Goal: Information Seeking & Learning: Learn about a topic

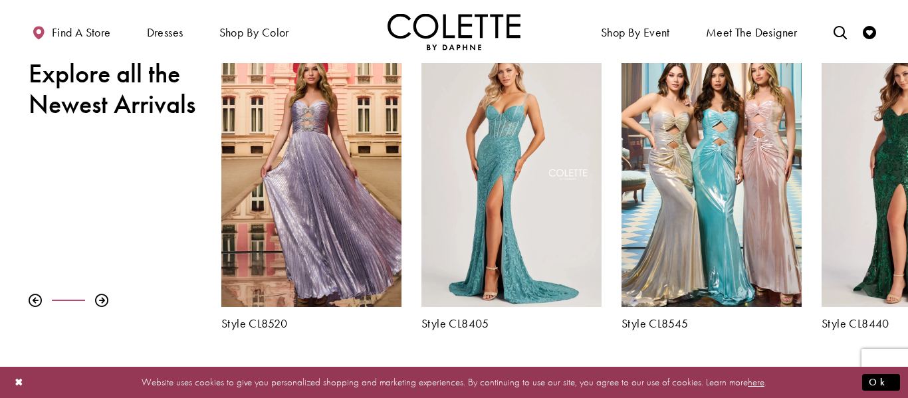
scroll to position [478, 0]
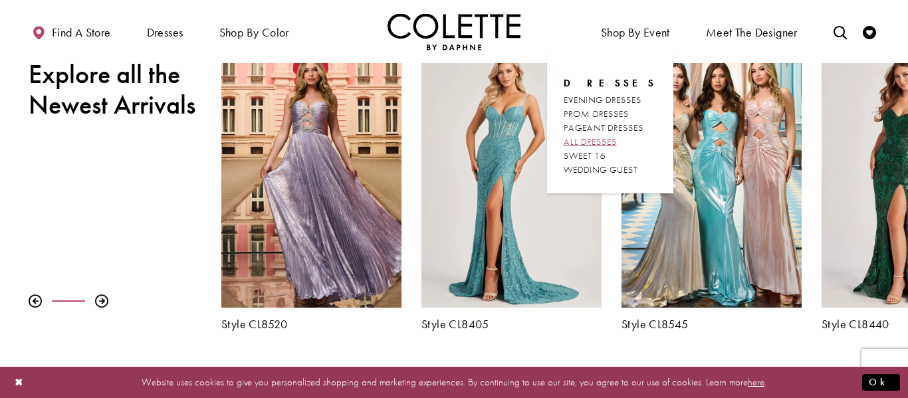
click at [609, 143] on span "ALL DRESSES" at bounding box center [590, 142] width 53 height 12
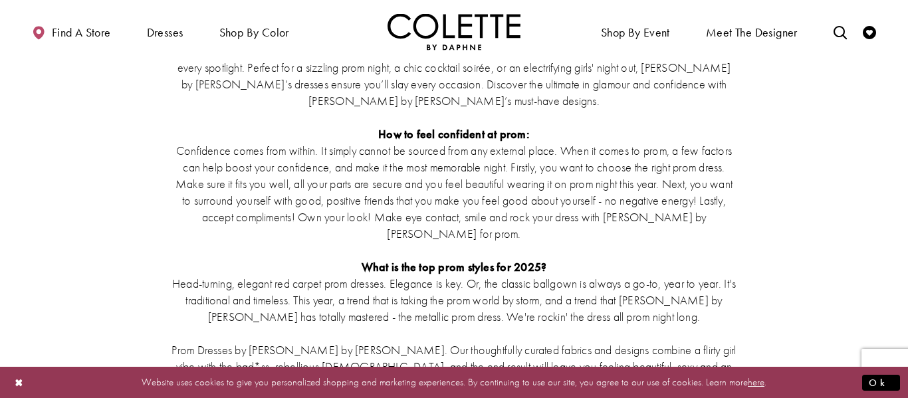
scroll to position [3065, 0]
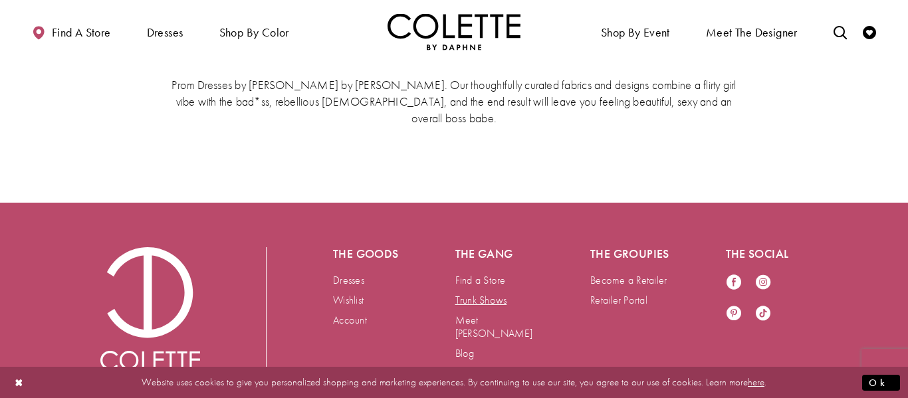
click at [478, 293] on link "Trunk Shows" at bounding box center [481, 300] width 52 height 14
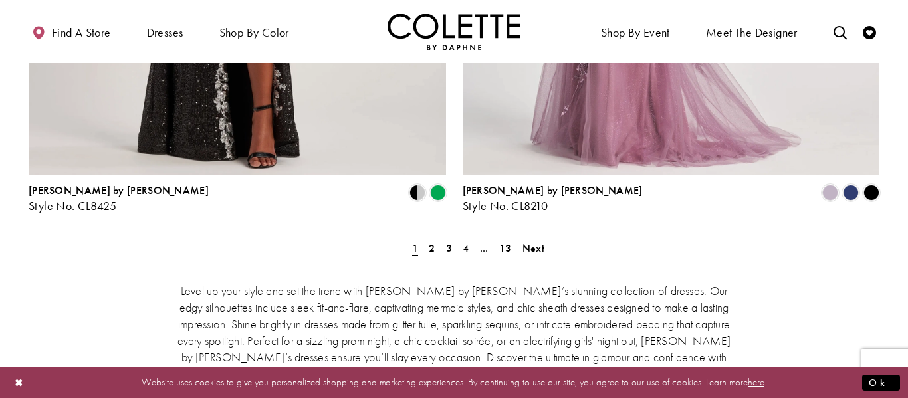
scroll to position [2527, 0]
click at [542, 241] on span "Next" at bounding box center [533, 248] width 22 height 14
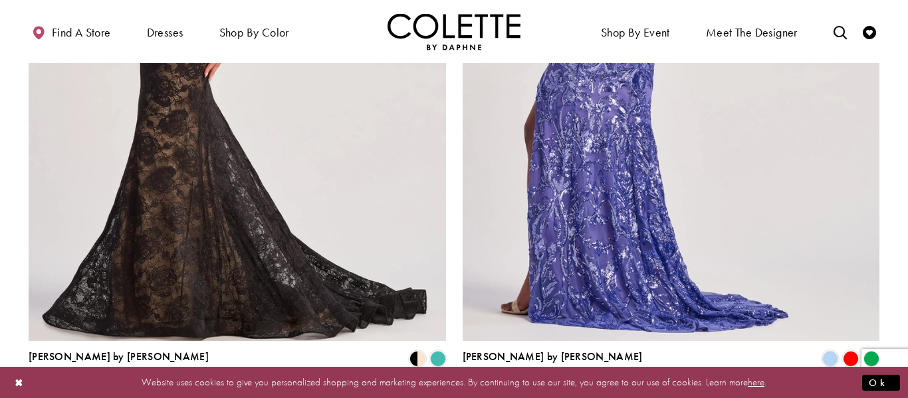
scroll to position [2444, 0]
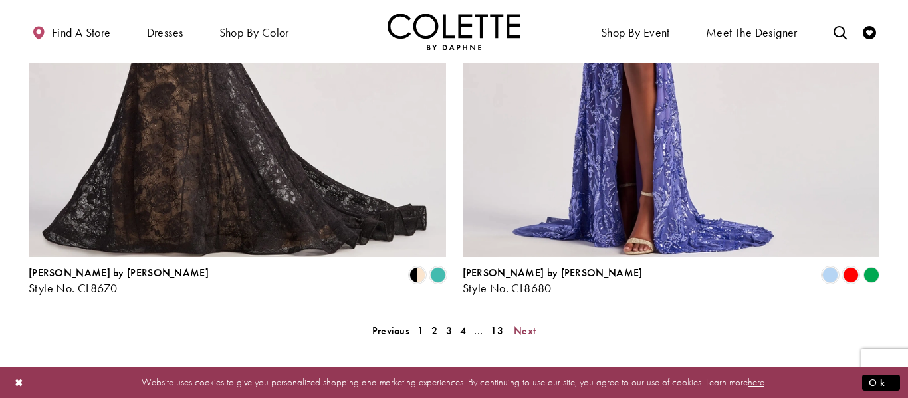
click at [532, 324] on span "Next" at bounding box center [525, 331] width 22 height 14
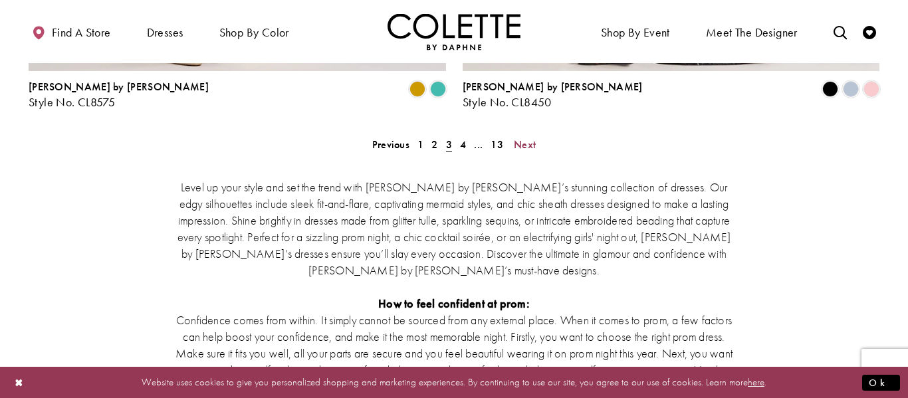
scroll to position [2632, 0]
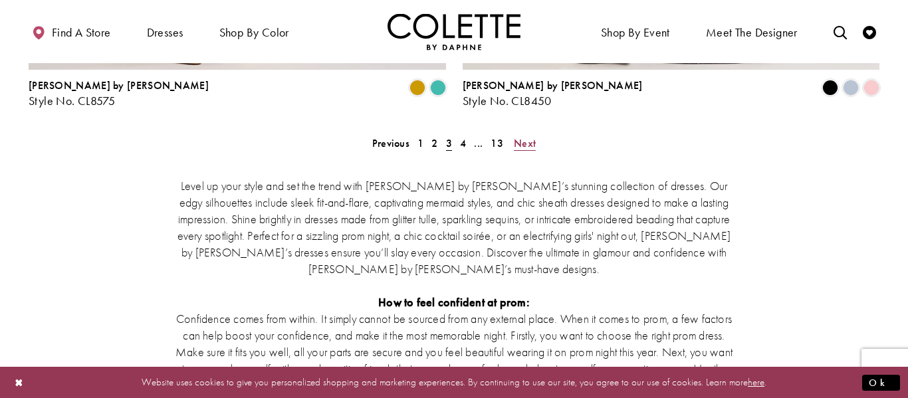
click at [530, 136] on span "Next" at bounding box center [525, 143] width 22 height 14
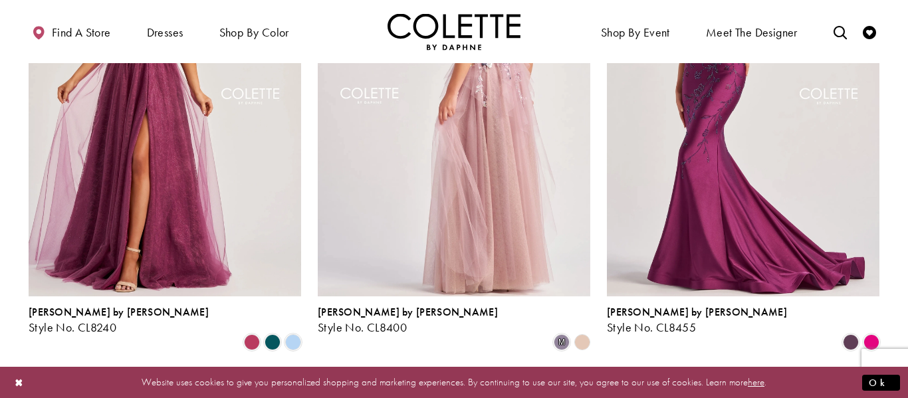
scroll to position [1215, 0]
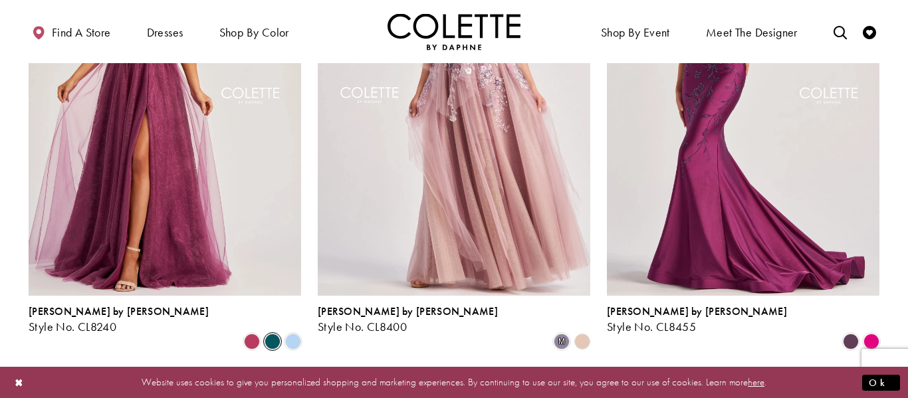
click at [274, 334] on span "Product List" at bounding box center [272, 342] width 16 height 16
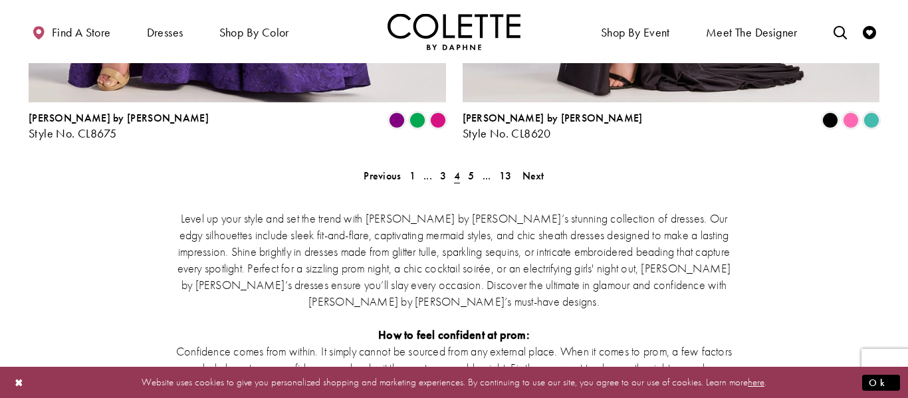
scroll to position [2608, 0]
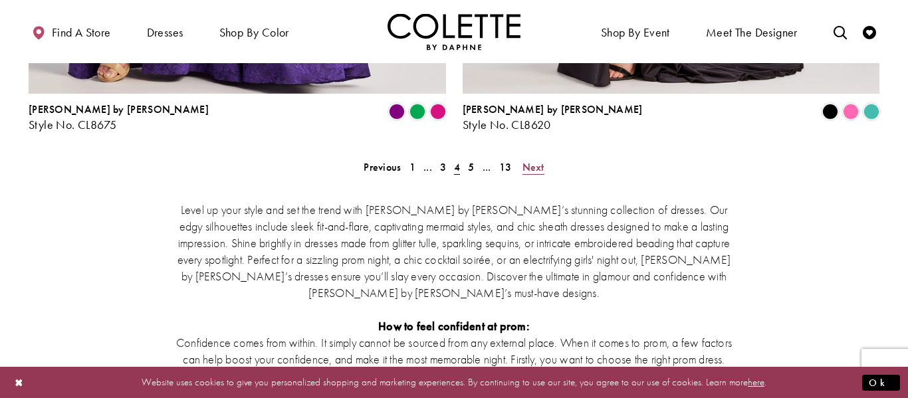
click at [528, 160] on span "Next" at bounding box center [533, 167] width 22 height 14
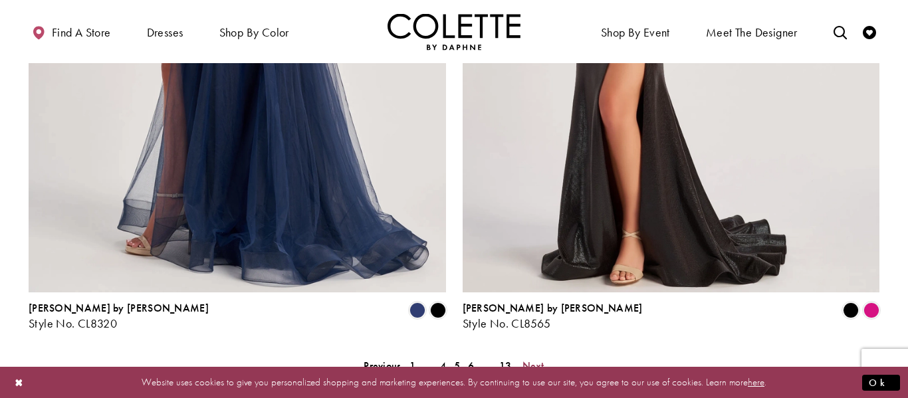
scroll to position [2412, 0]
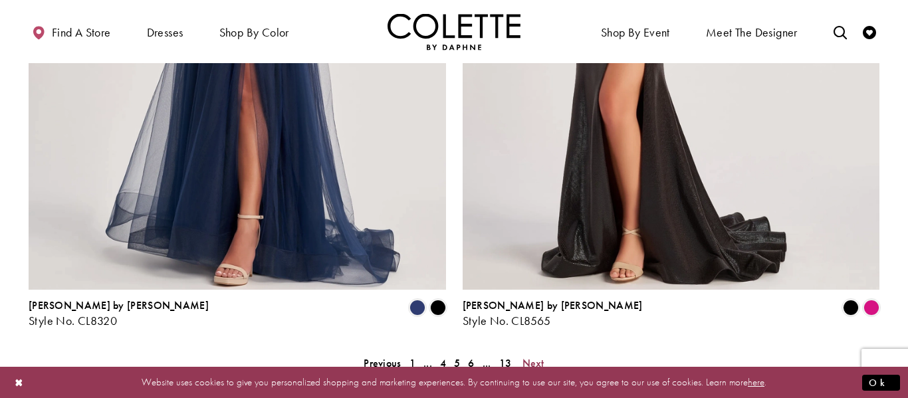
click at [534, 356] on span "Next" at bounding box center [533, 363] width 22 height 14
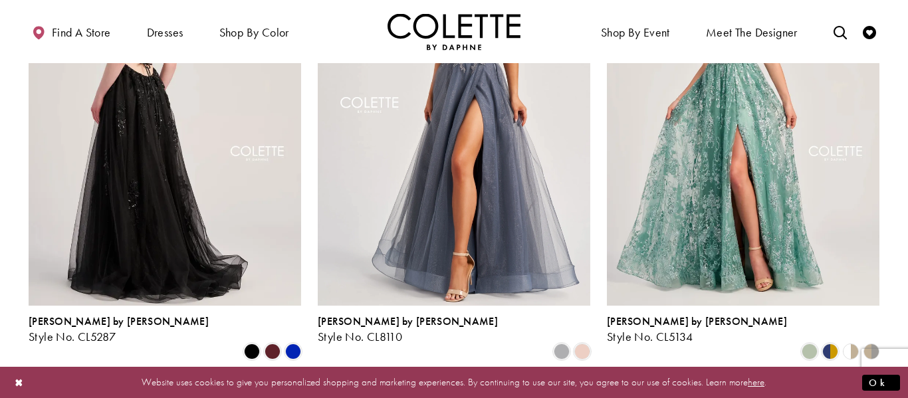
scroll to position [233, 0]
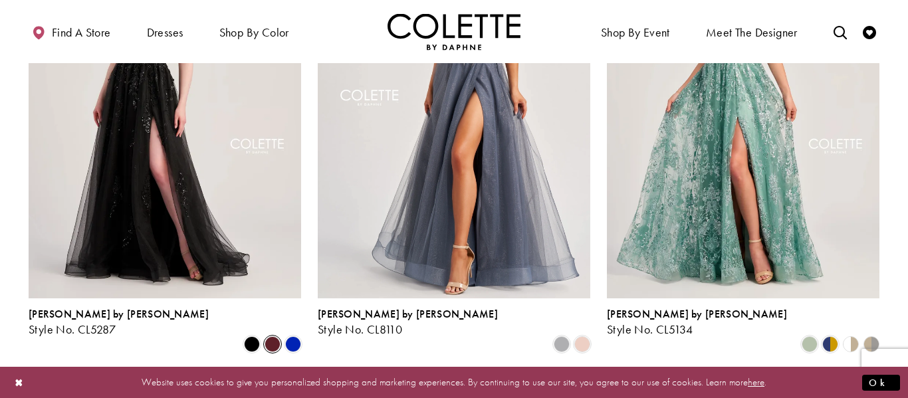
click at [276, 336] on span "Product List" at bounding box center [272, 344] width 16 height 16
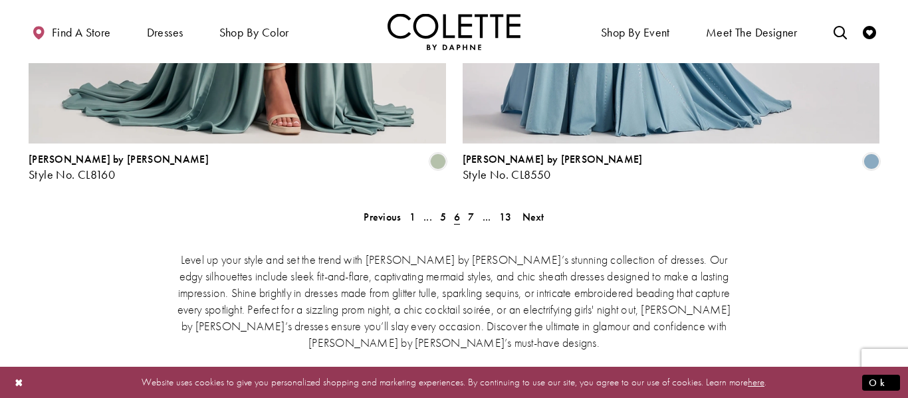
scroll to position [2559, 0]
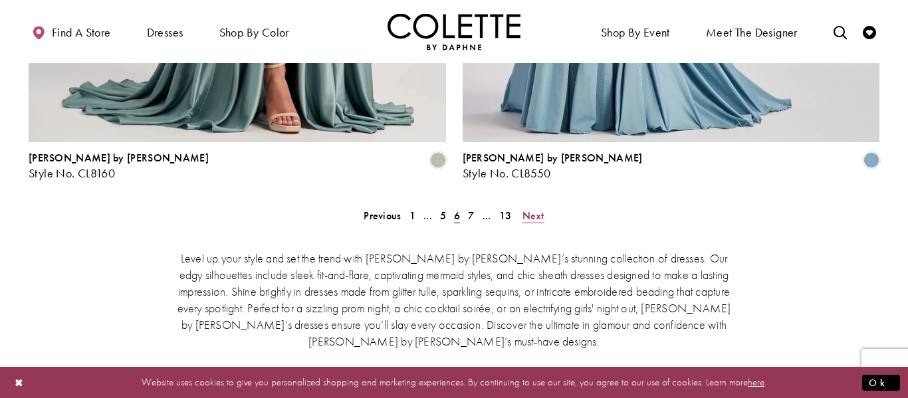
click at [534, 206] on link "Next" at bounding box center [533, 215] width 30 height 19
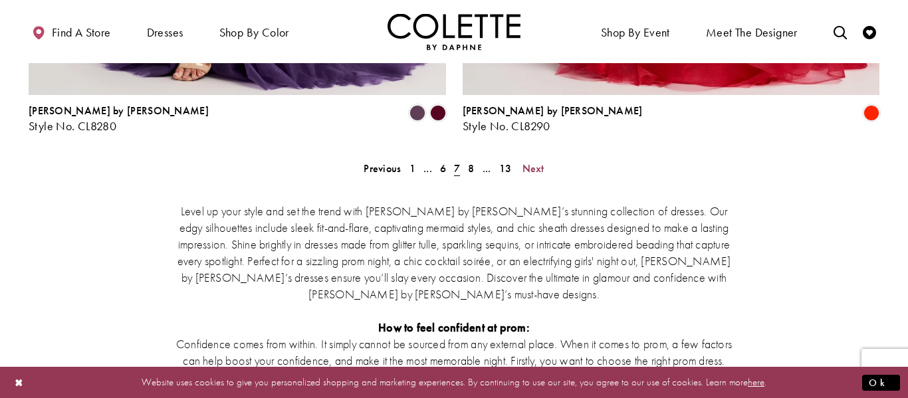
scroll to position [2614, 0]
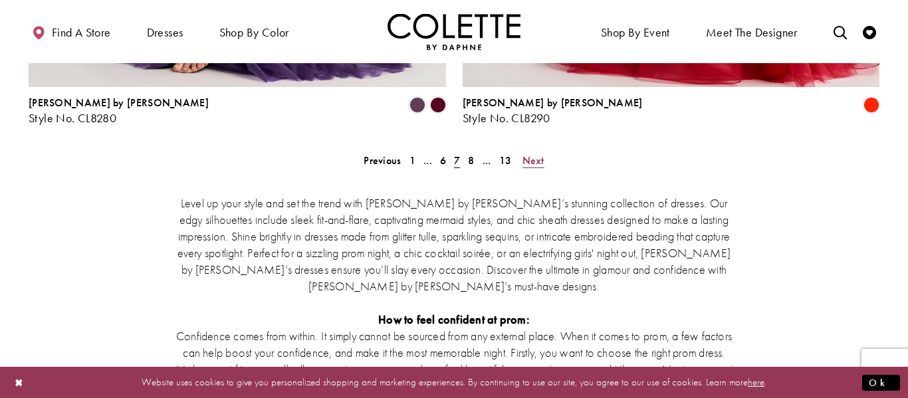
click at [538, 154] on span "Next" at bounding box center [533, 161] width 22 height 14
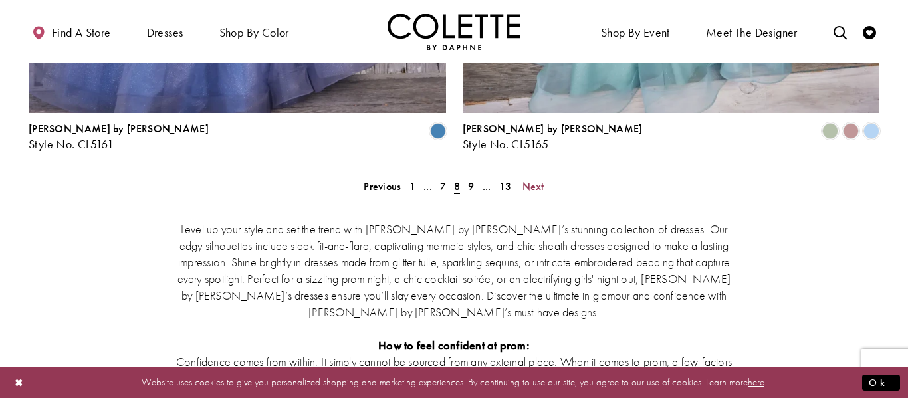
scroll to position [2587, 0]
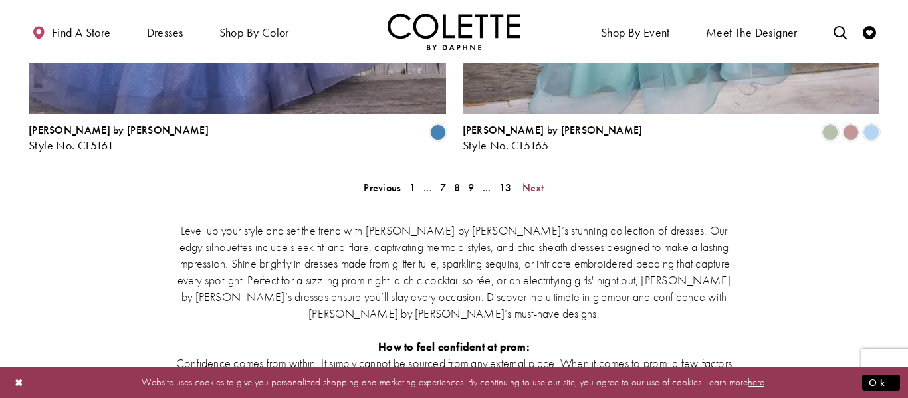
click at [533, 181] on span "Next" at bounding box center [533, 188] width 22 height 14
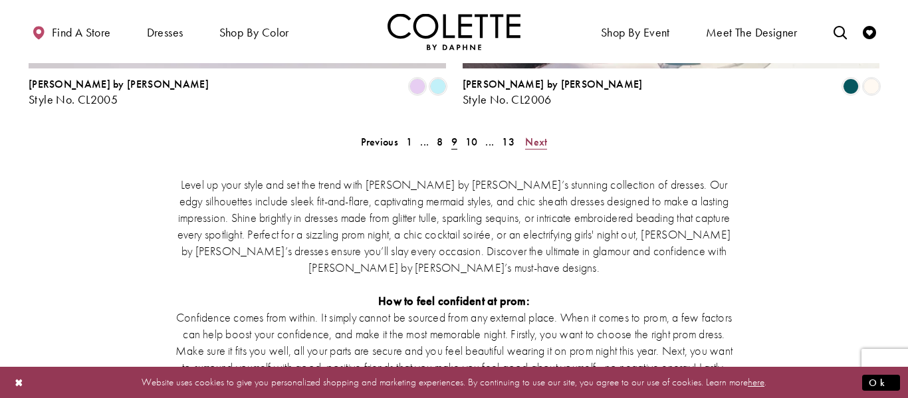
scroll to position [2636, 0]
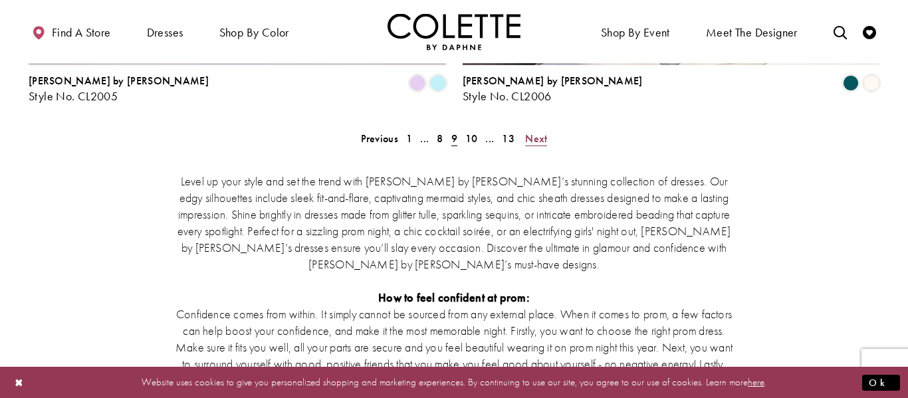
click at [533, 132] on span "Next" at bounding box center [536, 139] width 22 height 14
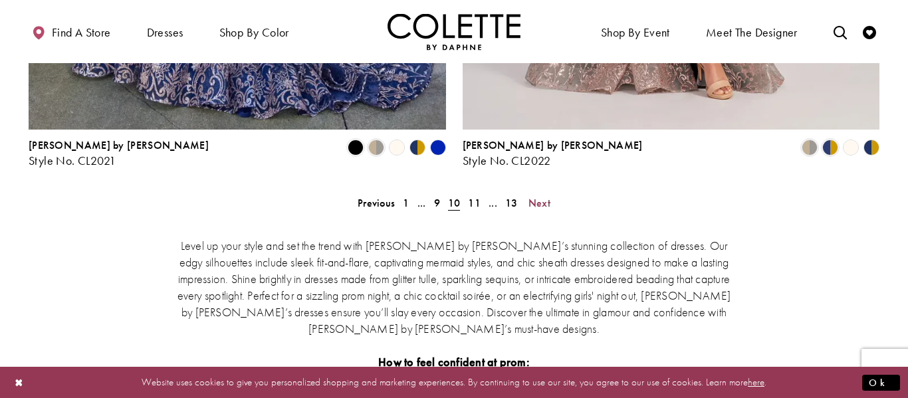
scroll to position [2465, 0]
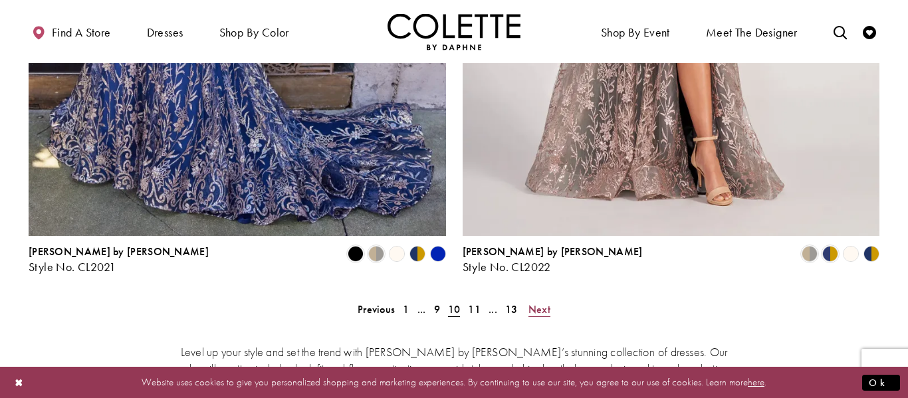
click at [529, 302] on span "Next" at bounding box center [539, 309] width 22 height 14
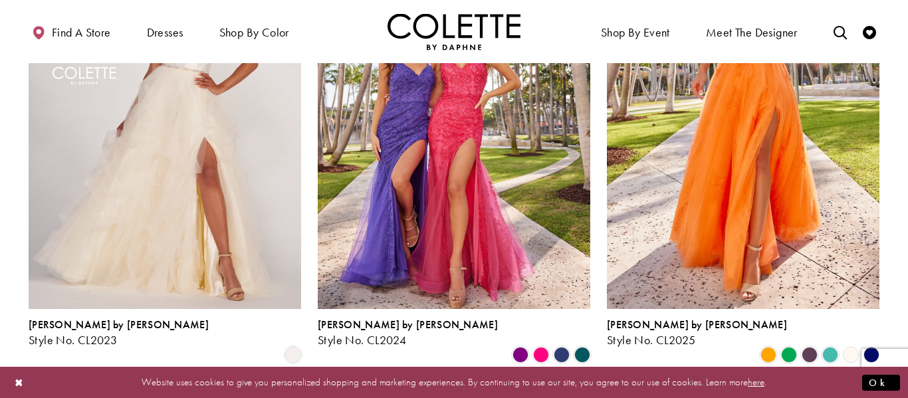
scroll to position [229, 0]
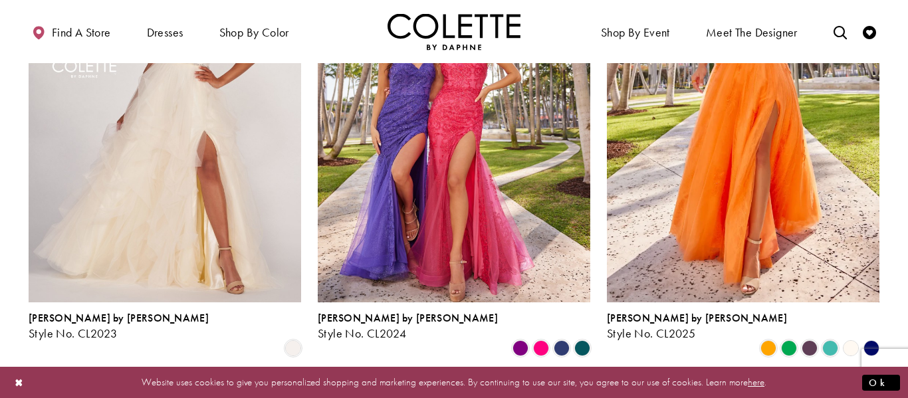
click at [872, 338] on polygon "Product List" at bounding box center [871, 348] width 21 height 21
click at [875, 338] on polygon "Product List" at bounding box center [871, 348] width 21 height 21
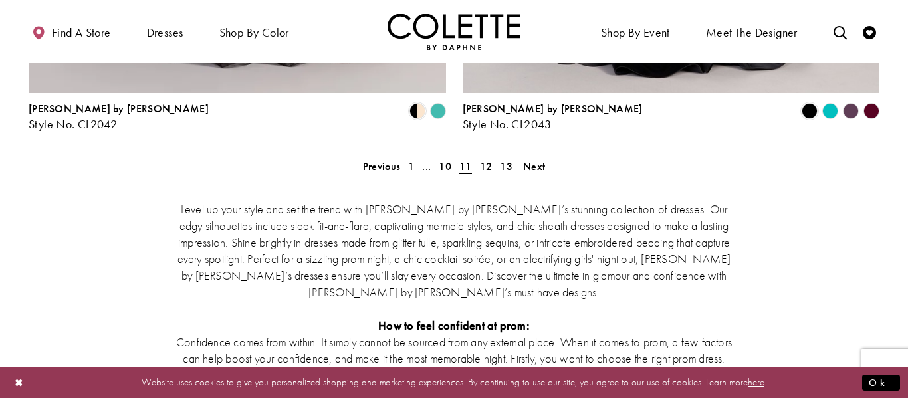
scroll to position [2620, 0]
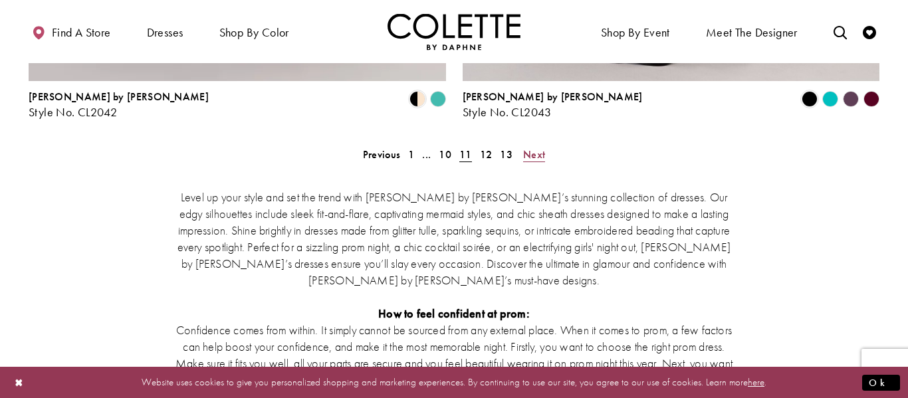
click at [532, 148] on span "Next" at bounding box center [534, 155] width 22 height 14
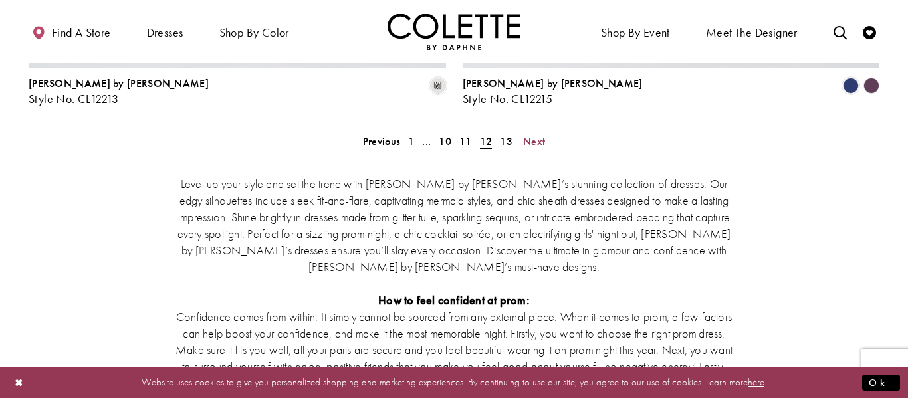
scroll to position [2633, 0]
click at [542, 135] on span "Next" at bounding box center [534, 142] width 22 height 14
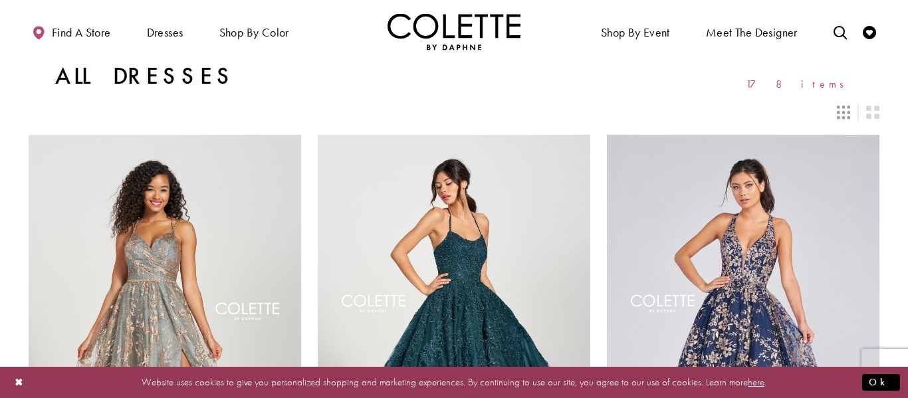
scroll to position [3222, 0]
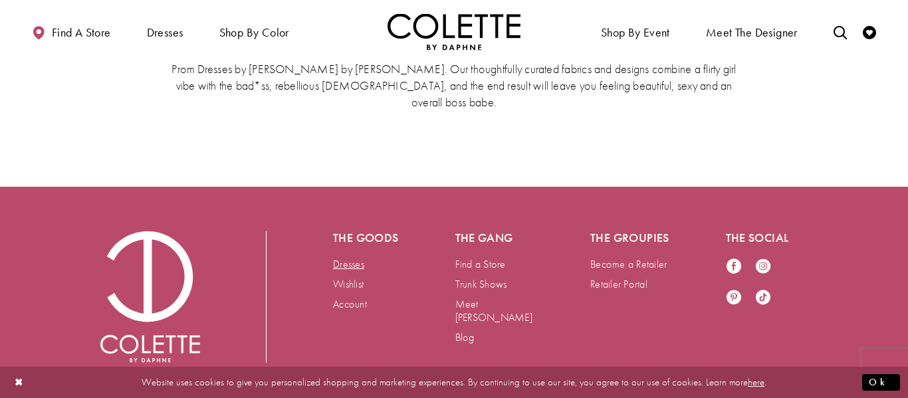
click at [361, 257] on link "Dresses" at bounding box center [348, 264] width 31 height 14
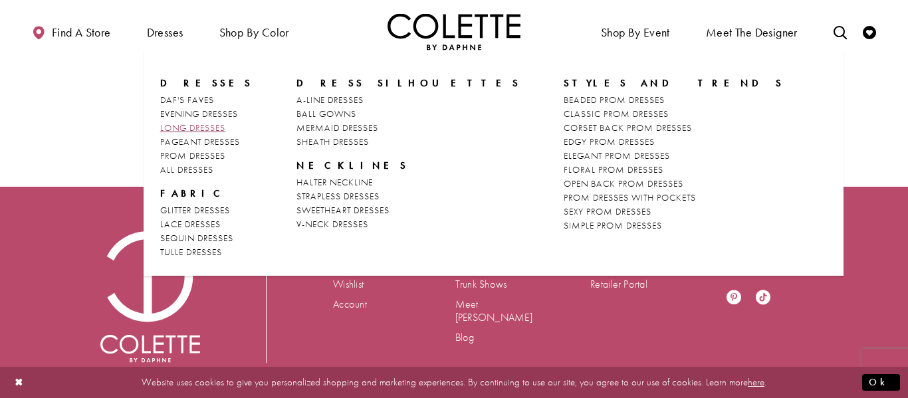
click at [195, 130] on span "LONG DRESSES" at bounding box center [192, 128] width 65 height 12
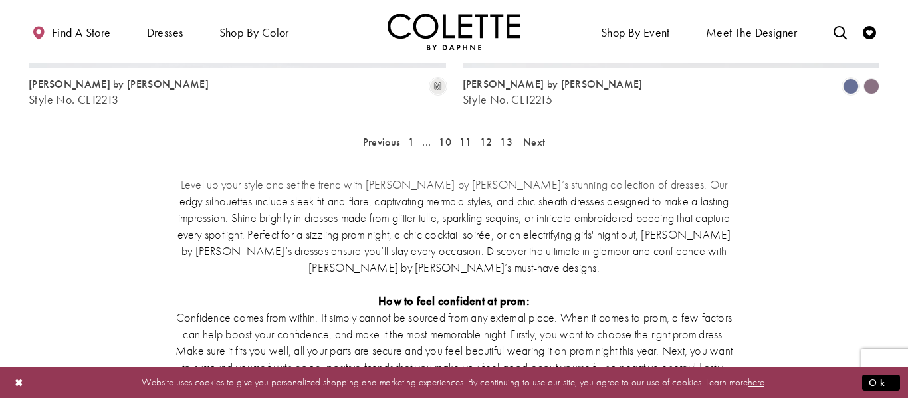
scroll to position [72, 0]
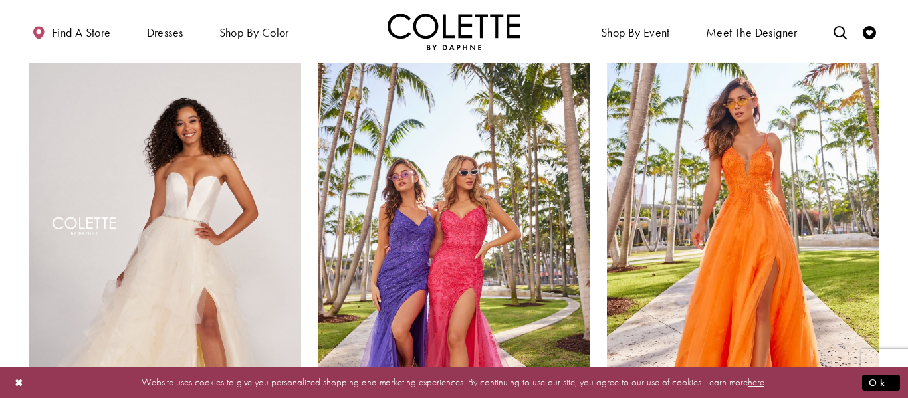
scroll to position [2465, 0]
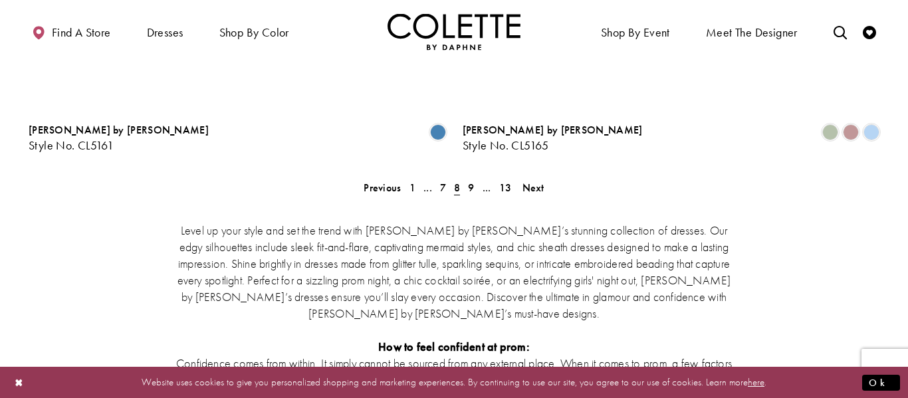
scroll to position [72, 0]
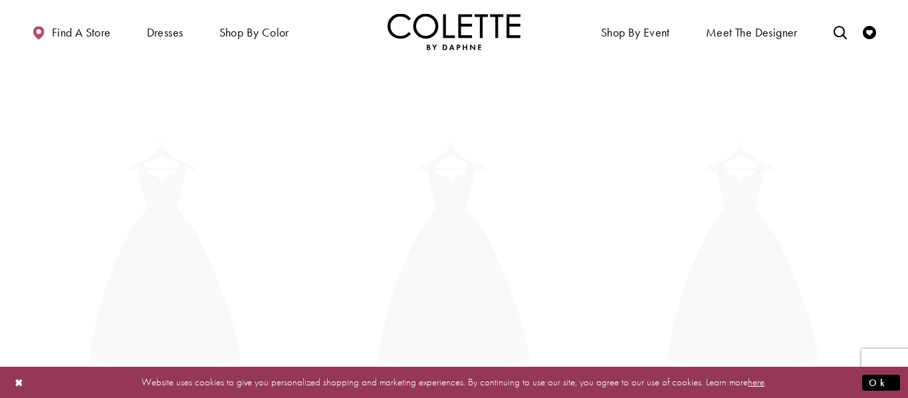
scroll to position [2412, 0]
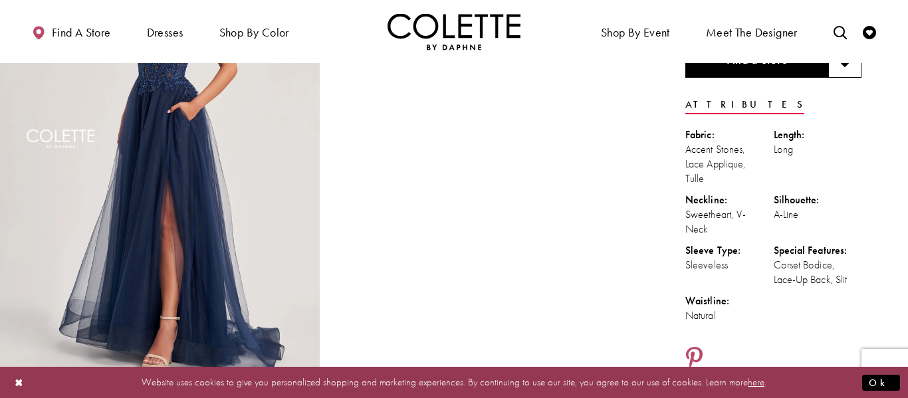
scroll to position [155, 0]
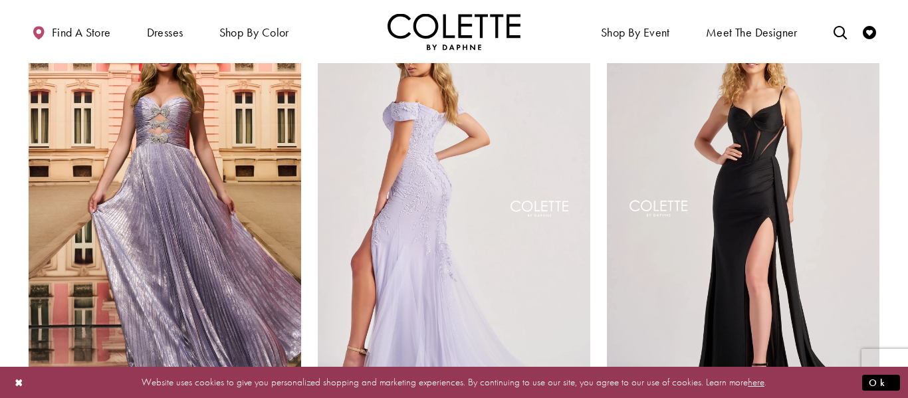
scroll to position [613, 0]
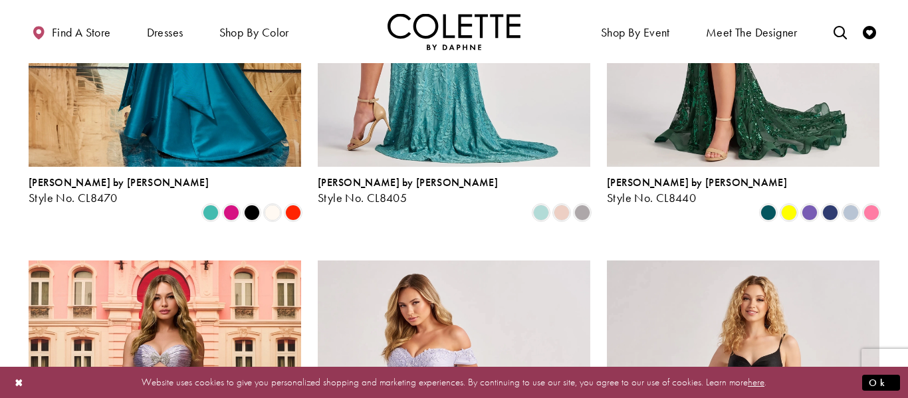
scroll to position [363, 0]
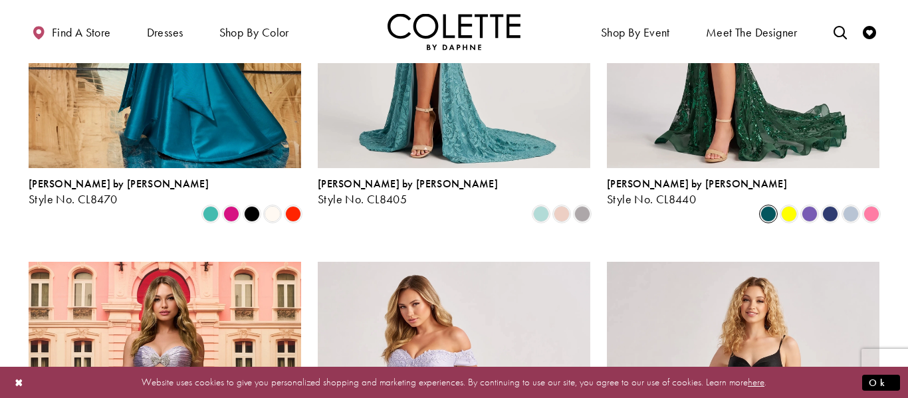
click at [764, 206] on span "Product List" at bounding box center [768, 214] width 16 height 16
click at [770, 206] on span "Product List" at bounding box center [768, 214] width 16 height 16
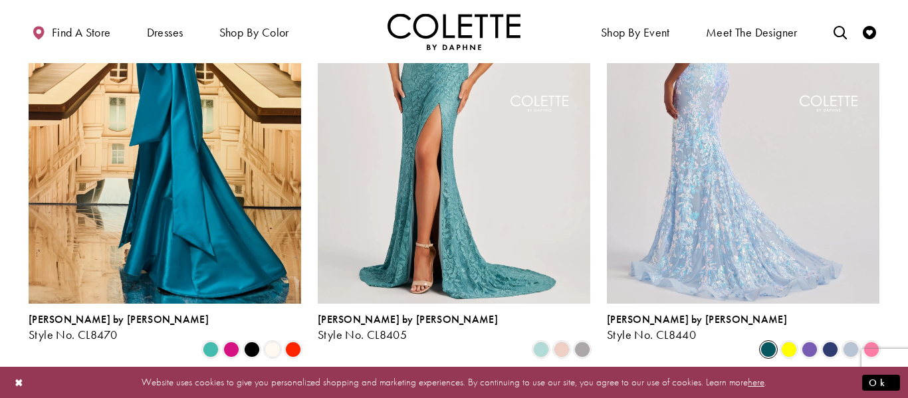
scroll to position [243, 0]
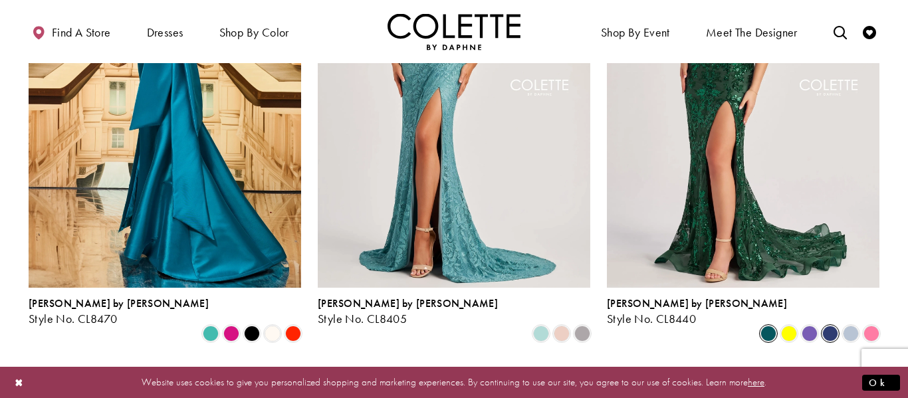
click at [829, 326] on span "Product List" at bounding box center [830, 334] width 16 height 16
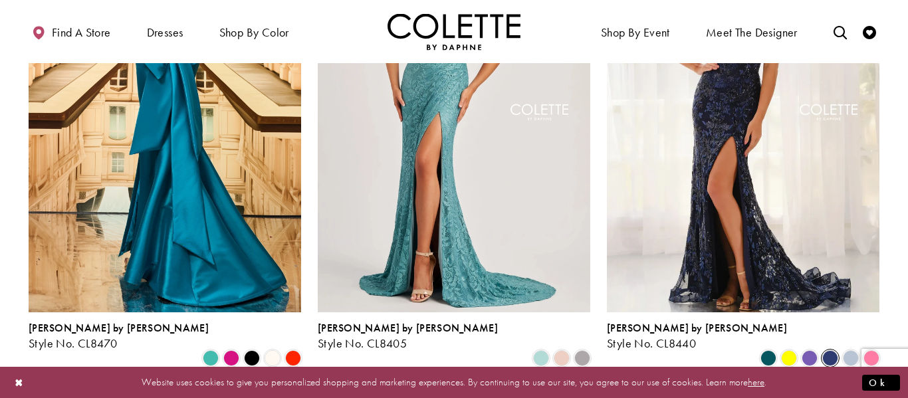
scroll to position [221, 0]
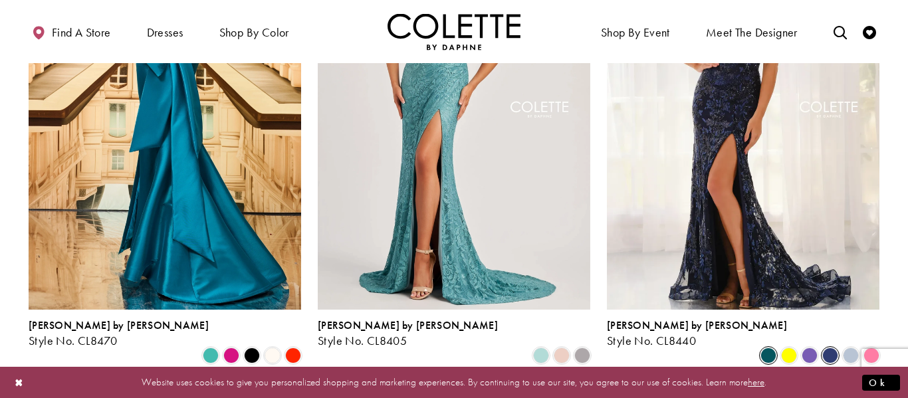
click at [769, 348] on span "Product List" at bounding box center [768, 356] width 16 height 16
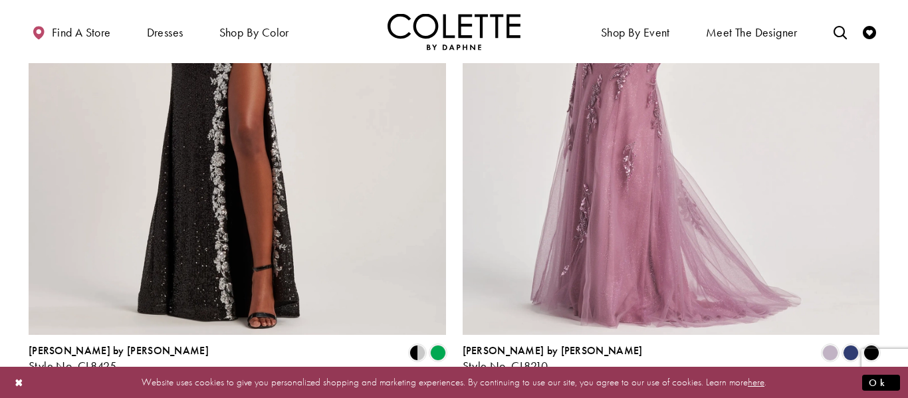
scroll to position [2376, 0]
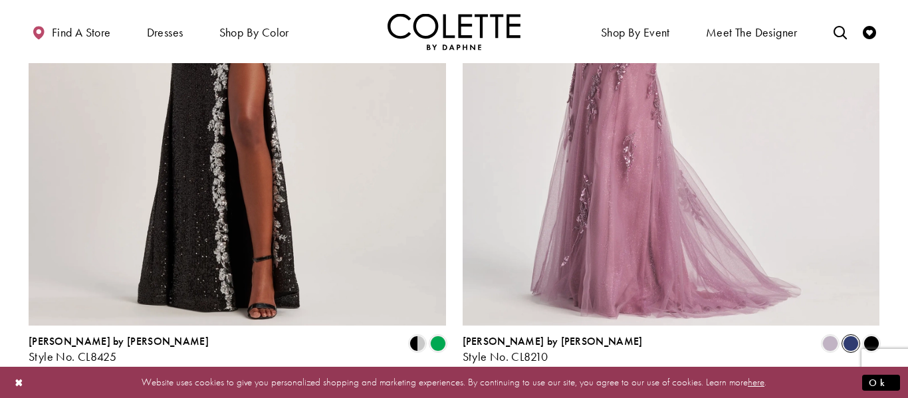
click at [847, 336] on span "Product List" at bounding box center [851, 344] width 16 height 16
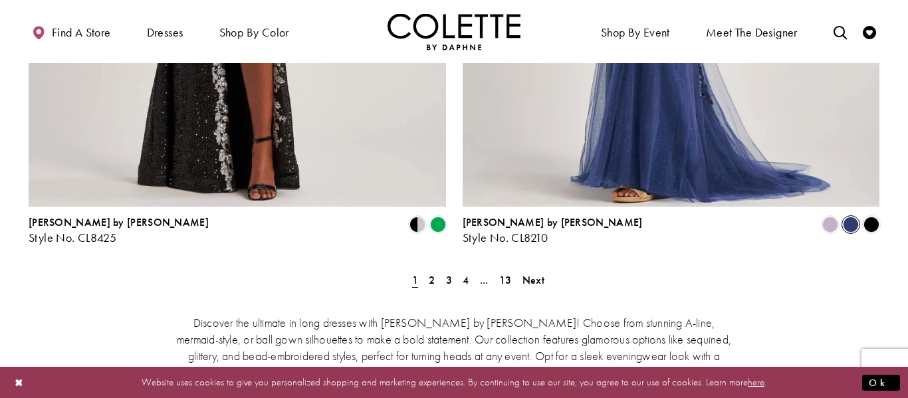
scroll to position [2542, 0]
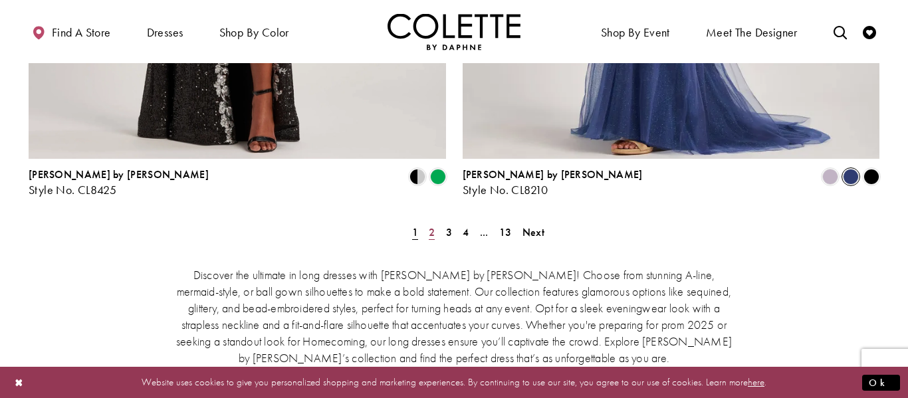
click at [437, 223] on link "2" at bounding box center [432, 232] width 14 height 19
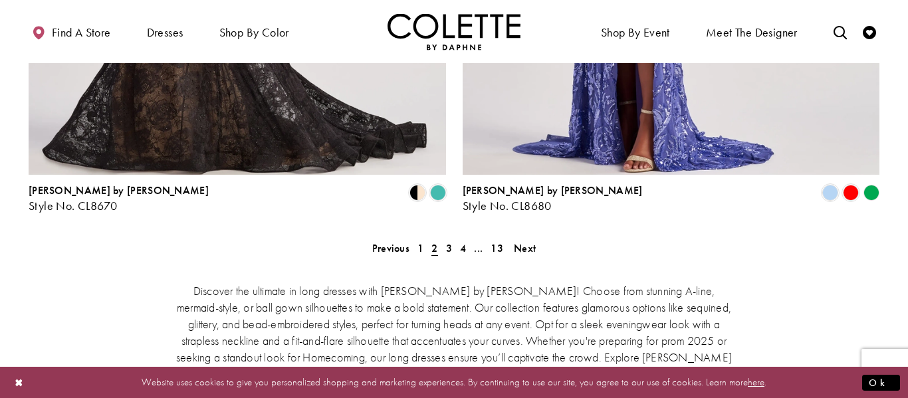
scroll to position [2522, 0]
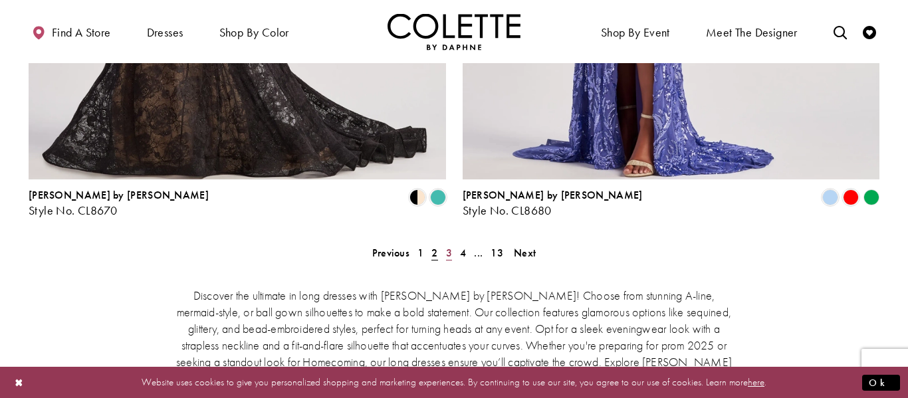
click at [447, 246] on span "3" at bounding box center [449, 253] width 6 height 14
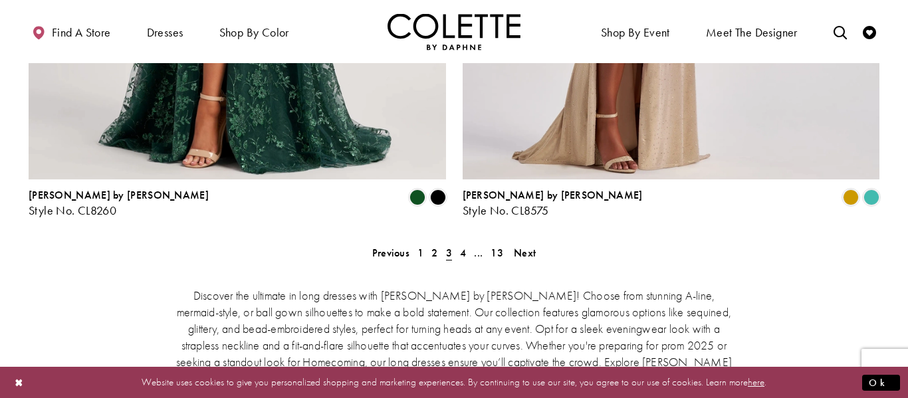
scroll to position [72, 0]
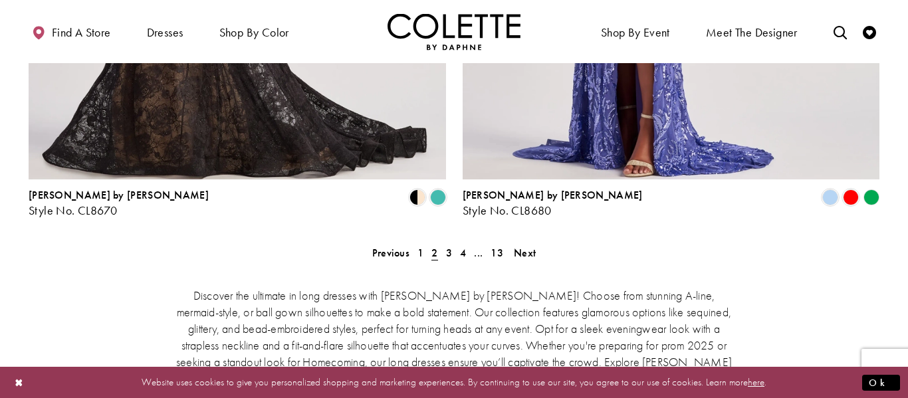
scroll to position [72, 0]
